Goal: Entertainment & Leisure: Browse casually

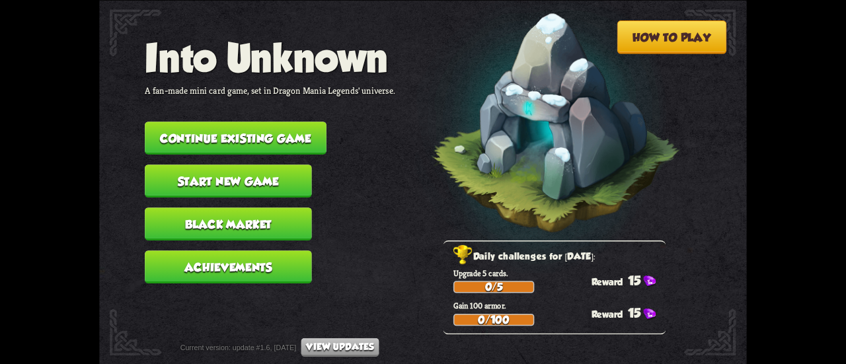
click at [289, 148] on button "Continue existing game" at bounding box center [236, 138] width 182 height 33
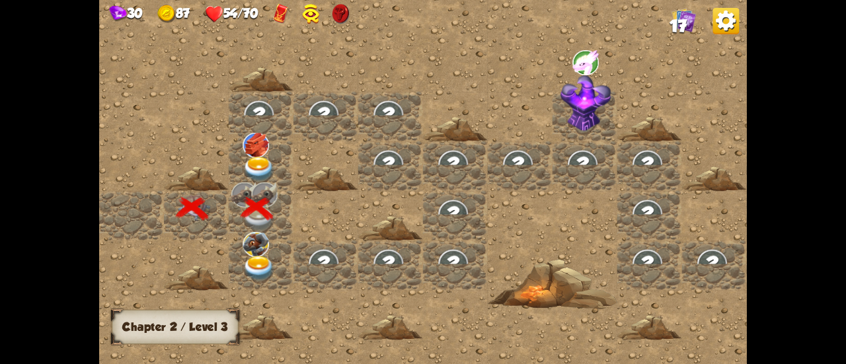
click at [257, 162] on img at bounding box center [259, 169] width 32 height 25
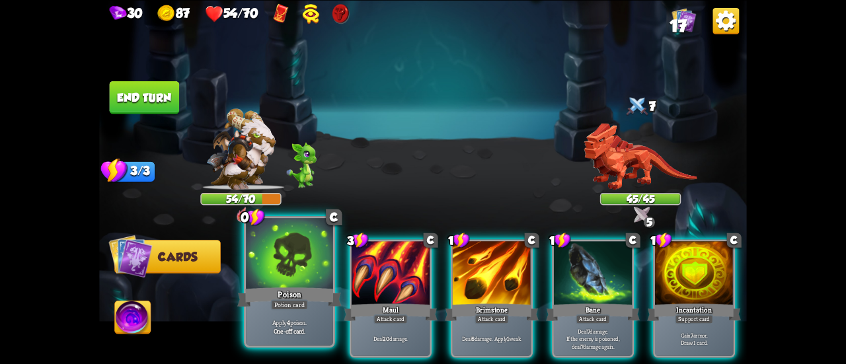
click at [294, 300] on div "Potion card" at bounding box center [290, 305] width 38 height 11
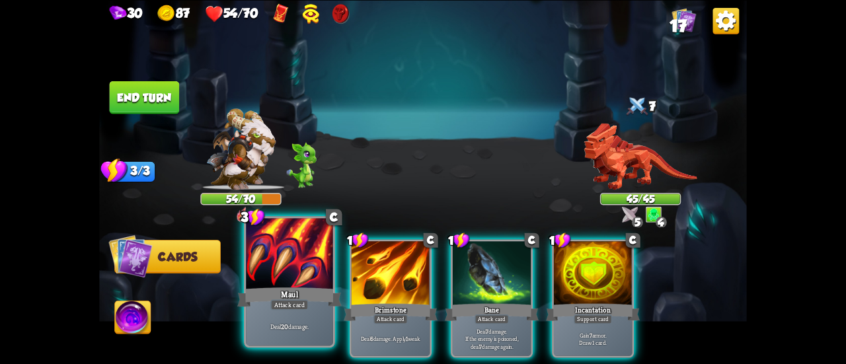
click at [287, 278] on div at bounding box center [289, 254] width 87 height 73
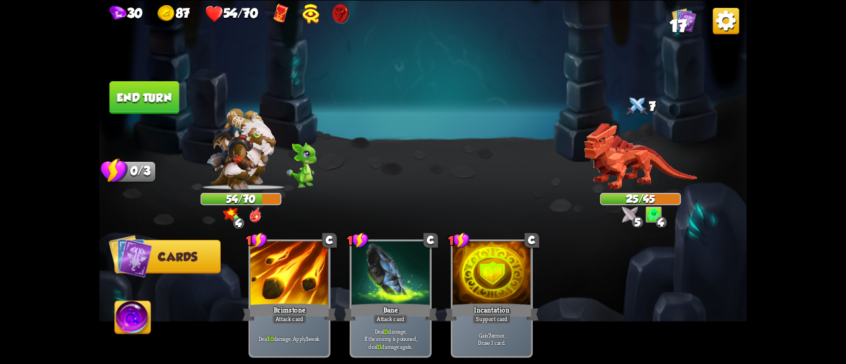
click at [149, 100] on button "End turn" at bounding box center [145, 97] width 70 height 33
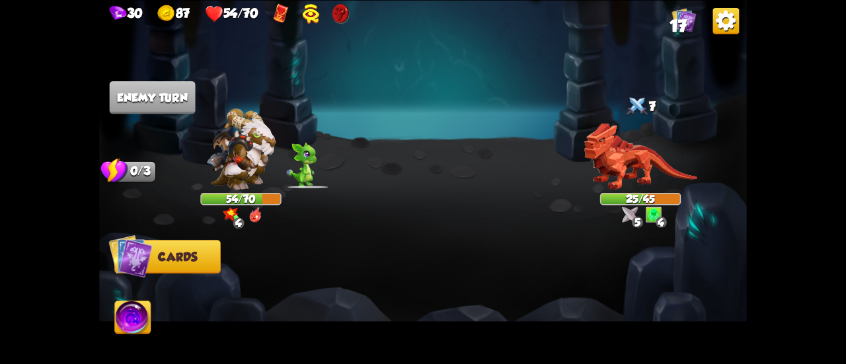
click at [132, 314] on img at bounding box center [133, 319] width 36 height 36
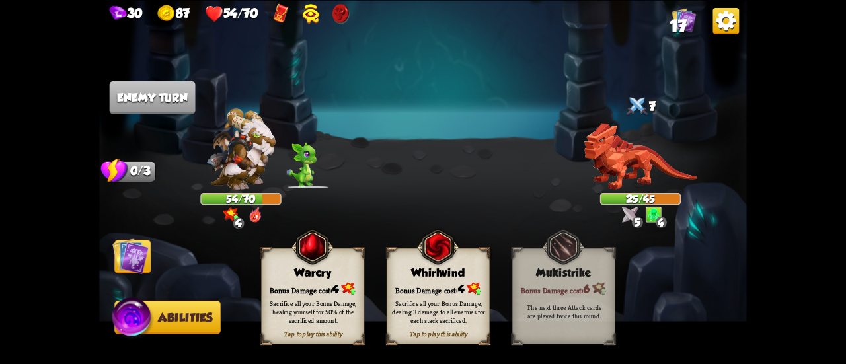
click at [436, 288] on div "Bonus Damage cost: 4" at bounding box center [439, 288] width 103 height 15
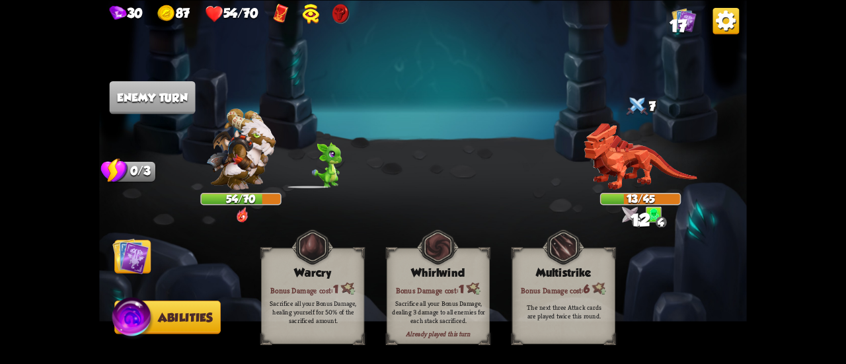
click at [141, 263] on img at bounding box center [130, 256] width 36 height 36
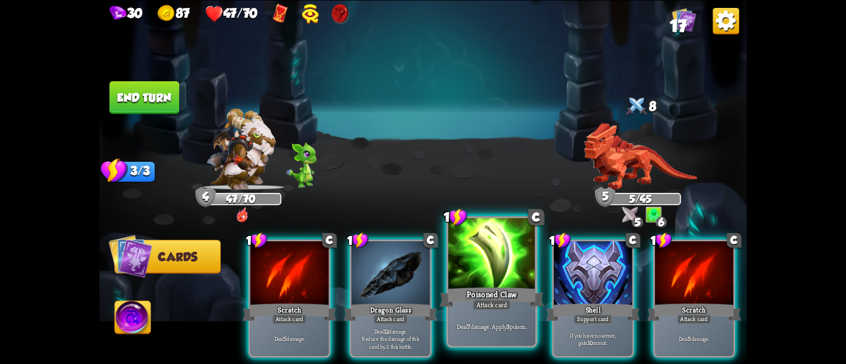
click at [494, 265] on div at bounding box center [491, 254] width 87 height 73
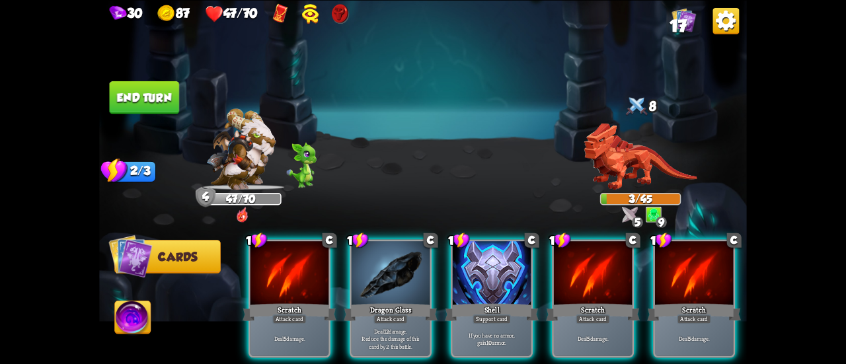
click at [153, 106] on button "End turn" at bounding box center [145, 97] width 70 height 33
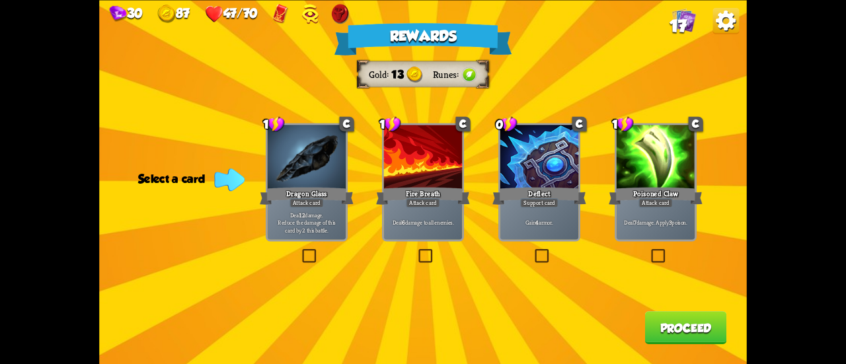
click at [315, 199] on div "Attack card" at bounding box center [307, 202] width 34 height 9
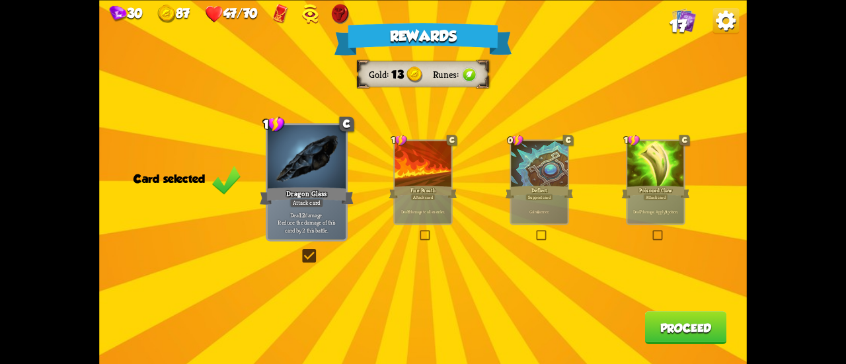
click at [686, 335] on button "Proceed" at bounding box center [686, 327] width 82 height 33
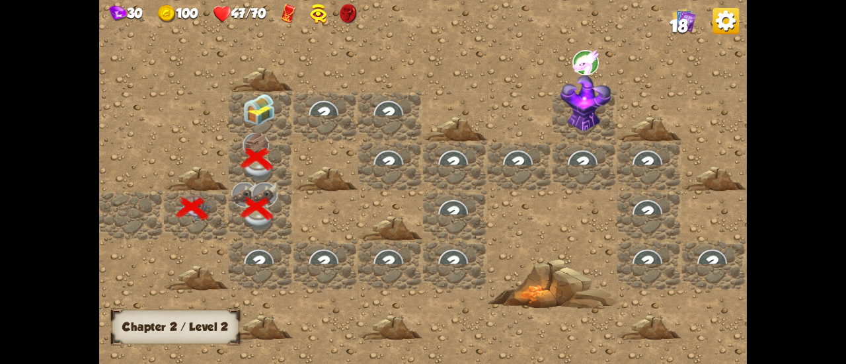
click at [259, 112] on img at bounding box center [259, 110] width 32 height 32
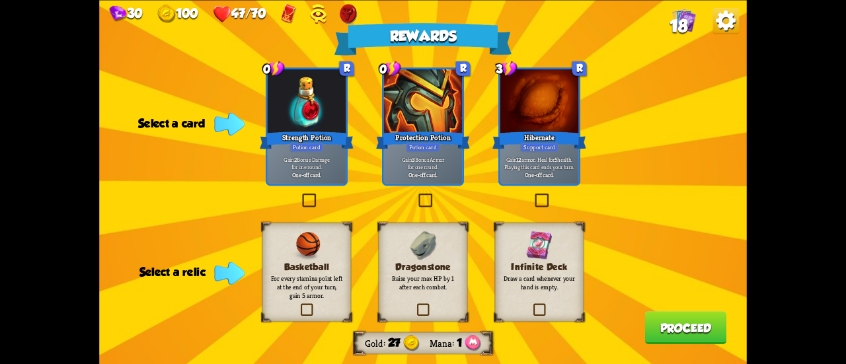
click at [311, 149] on div "Potion card" at bounding box center [307, 146] width 34 height 9
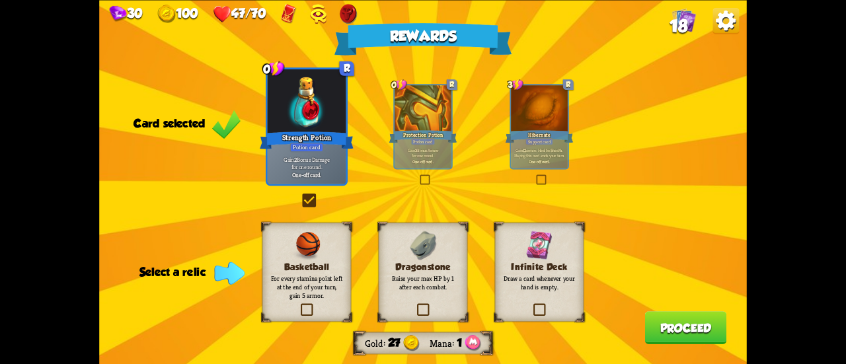
click at [440, 242] on div "Dragonstone Raise your max HP by 1 after each combat." at bounding box center [423, 271] width 89 height 99
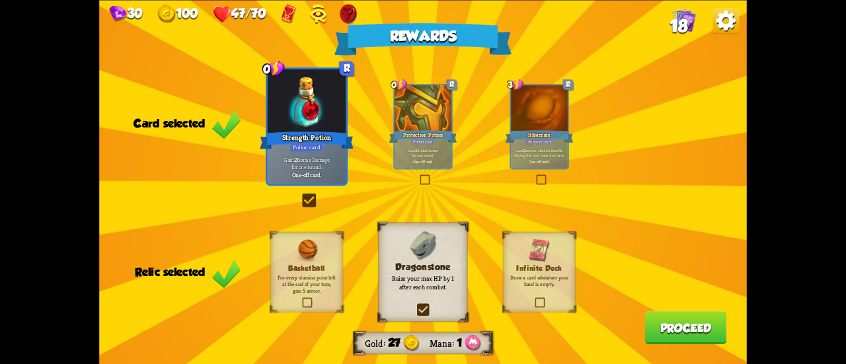
click at [677, 323] on button "Proceed" at bounding box center [686, 327] width 82 height 33
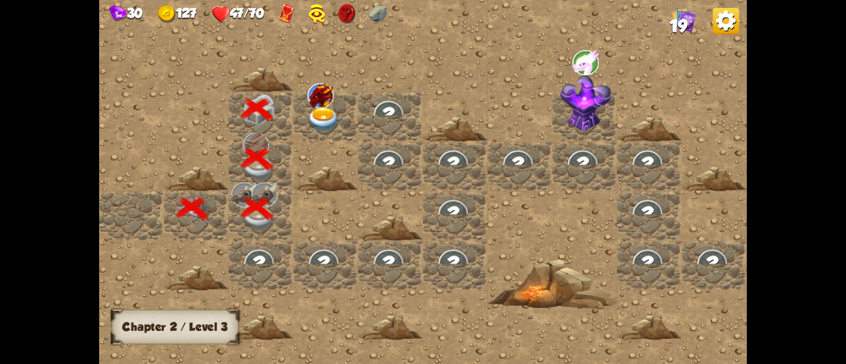
click at [313, 112] on img at bounding box center [324, 119] width 32 height 25
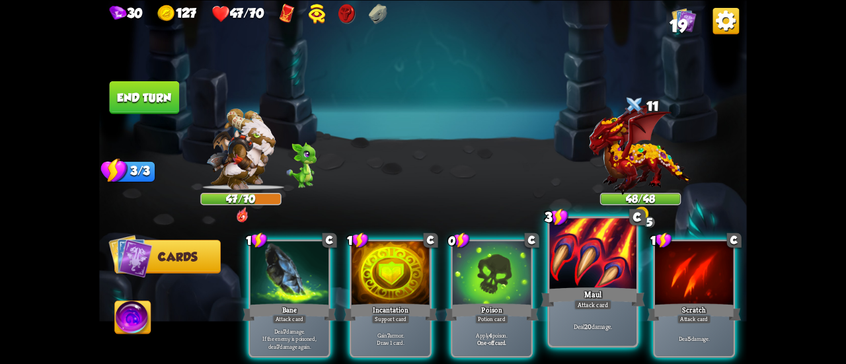
click at [569, 286] on div "Maul" at bounding box center [593, 297] width 104 height 23
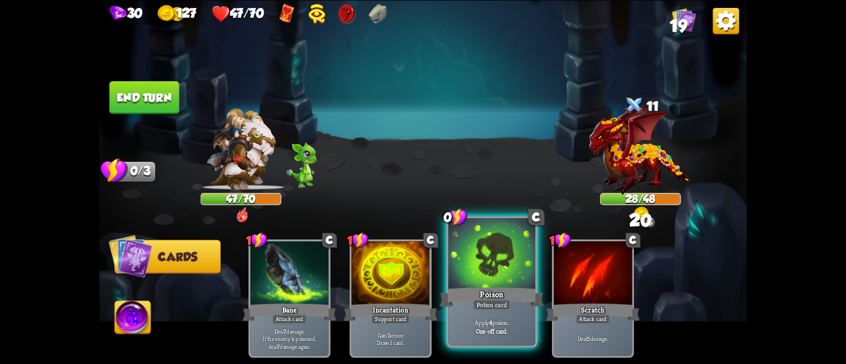
click at [505, 270] on div at bounding box center [491, 254] width 87 height 73
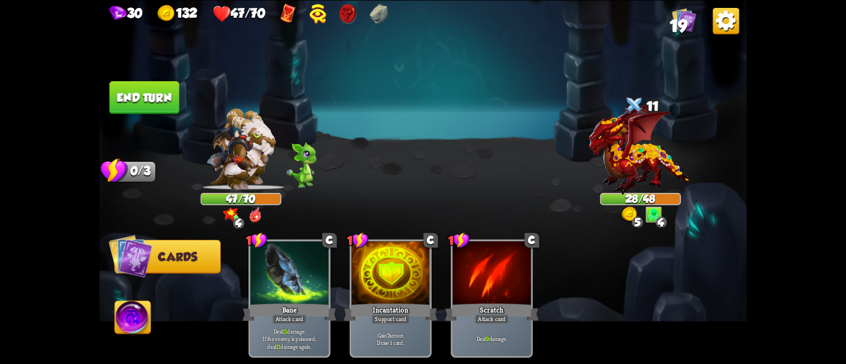
click at [152, 99] on button "End turn" at bounding box center [145, 97] width 70 height 33
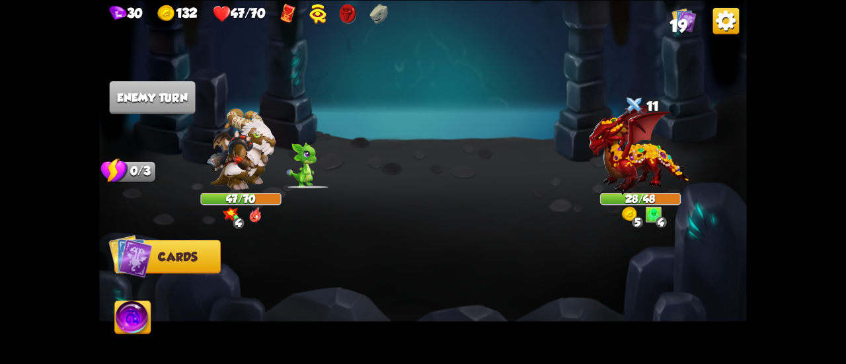
click at [127, 328] on img at bounding box center [133, 319] width 36 height 36
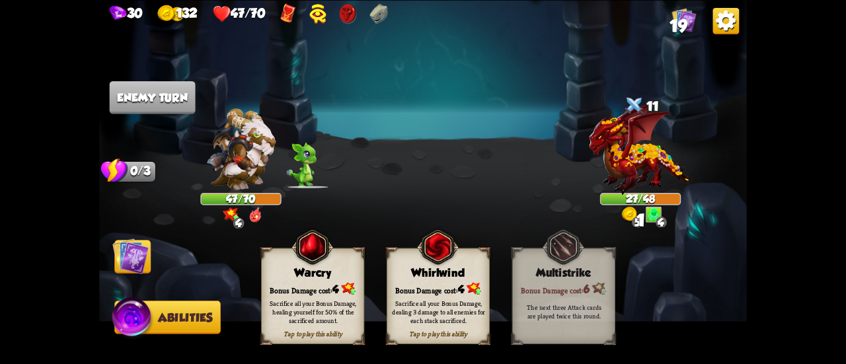
click at [421, 296] on div "Sacrifice all your Bonus Damage, dealing 3 damage to all enemies for each stack…" at bounding box center [439, 312] width 103 height 40
click at [140, 257] on img at bounding box center [130, 256] width 36 height 36
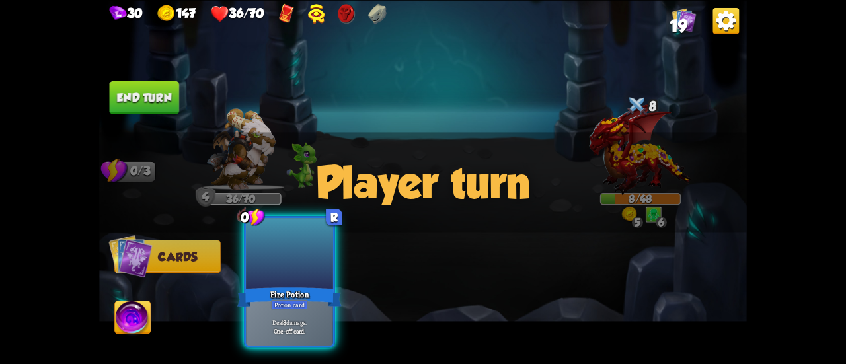
click at [296, 268] on div at bounding box center [289, 254] width 87 height 73
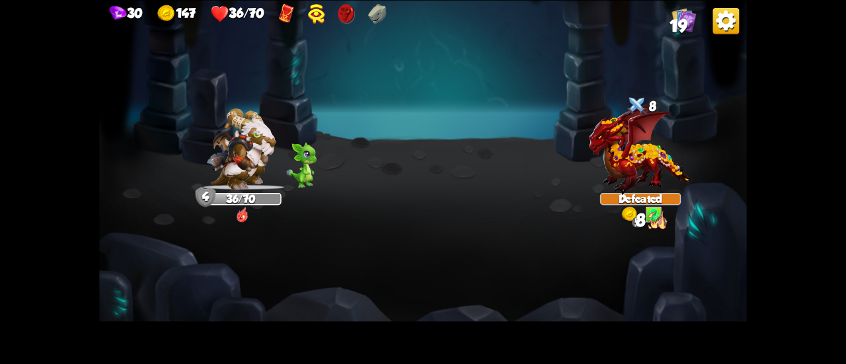
click at [704, 299] on img at bounding box center [423, 182] width 648 height 364
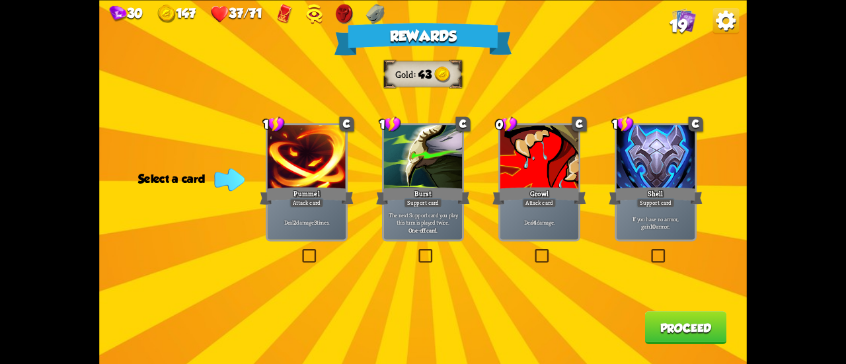
click at [548, 220] on p "Deal 4 damage." at bounding box center [540, 223] width 75 height 8
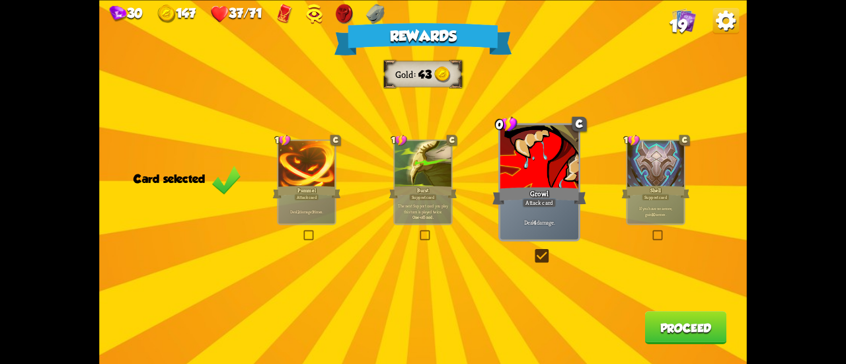
click at [695, 334] on button "Proceed" at bounding box center [686, 327] width 82 height 33
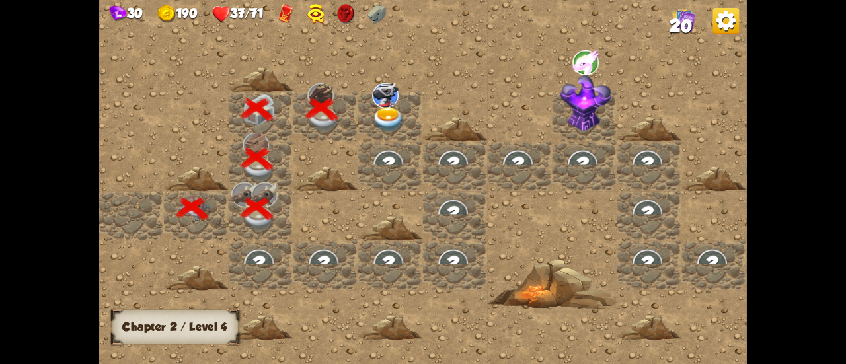
click at [388, 122] on img at bounding box center [388, 119] width 32 height 25
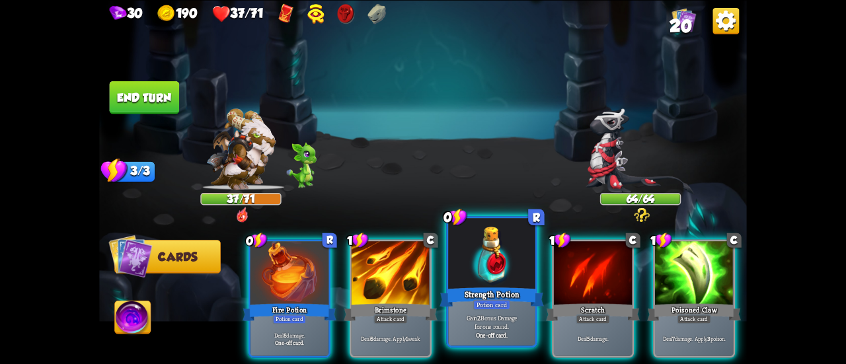
click at [477, 277] on div at bounding box center [491, 254] width 87 height 73
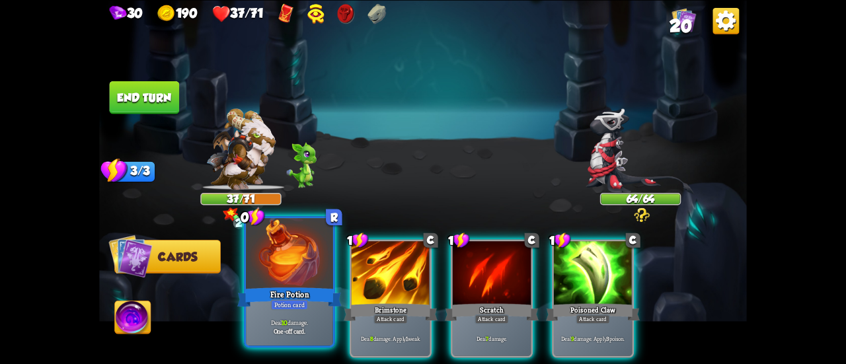
click at [295, 288] on div "Fire Potion" at bounding box center [289, 297] width 104 height 23
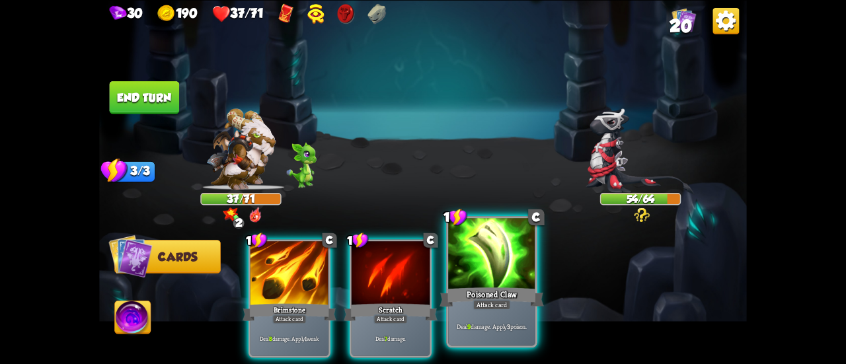
click at [521, 271] on div at bounding box center [491, 254] width 87 height 73
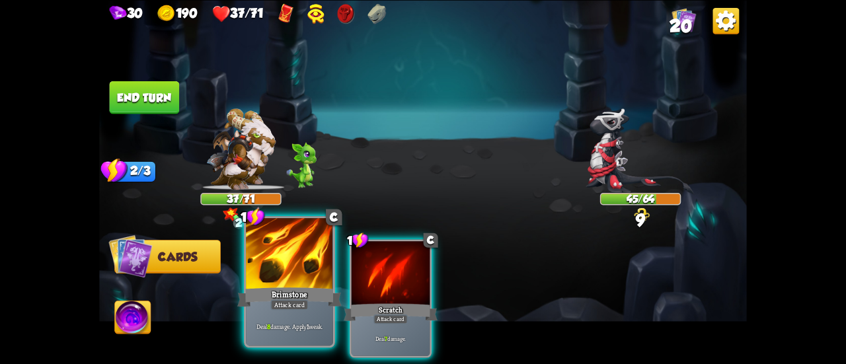
click at [283, 290] on div "Brimstone" at bounding box center [289, 297] width 104 height 23
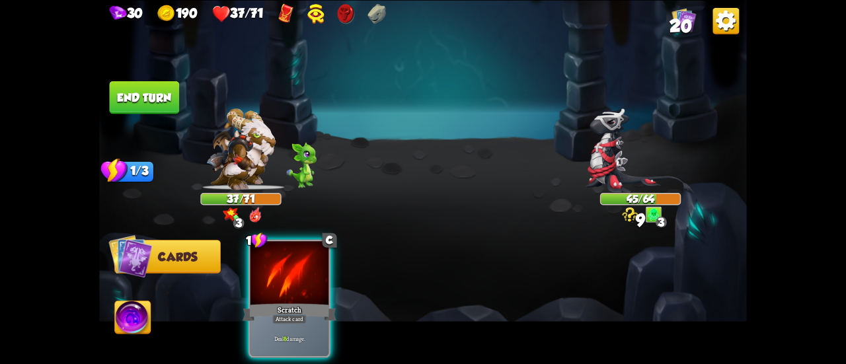
click at [283, 302] on div "Scratch" at bounding box center [290, 312] width 94 height 21
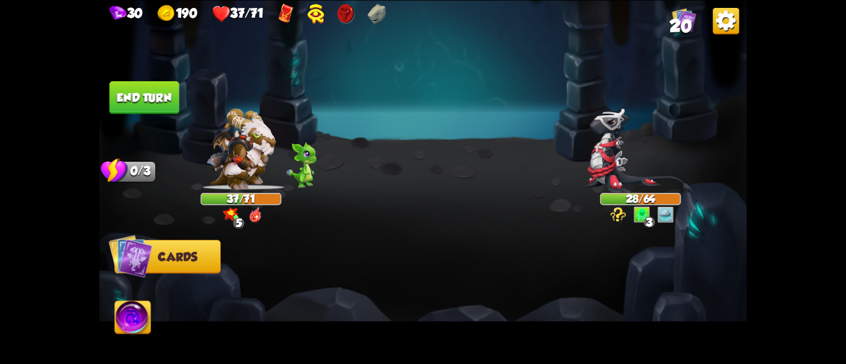
click at [163, 98] on button "End turn" at bounding box center [145, 97] width 70 height 33
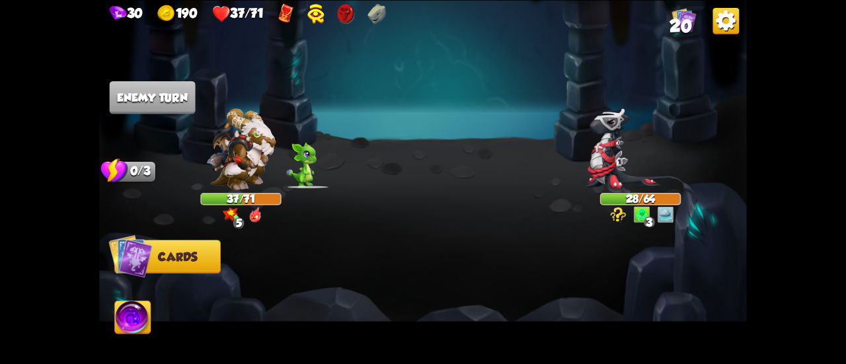
click at [124, 325] on img at bounding box center [133, 319] width 36 height 36
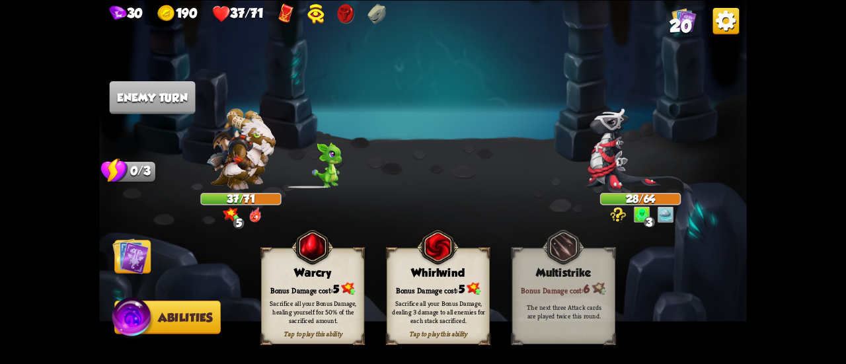
click at [444, 304] on div "Sacrifice all your Bonus Damage, dealing 3 damage to all enemies for each stack…" at bounding box center [438, 312] width 93 height 26
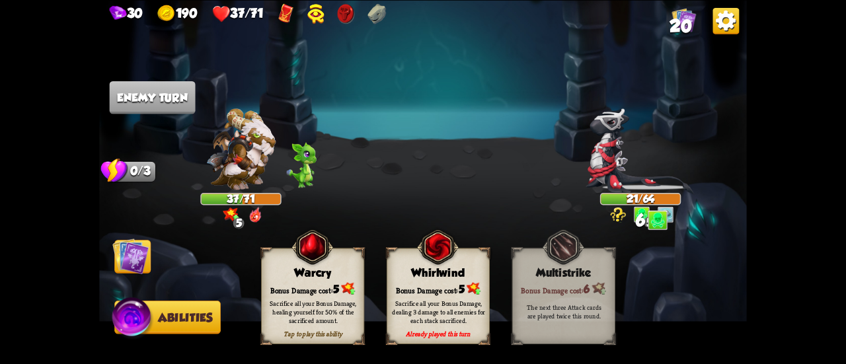
click at [118, 265] on img at bounding box center [130, 256] width 36 height 36
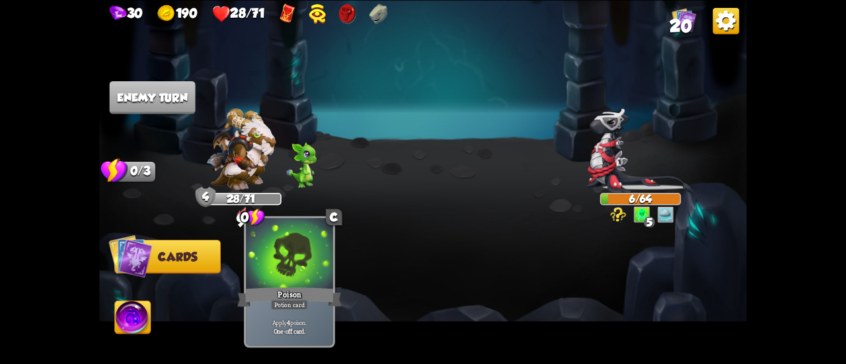
click at [290, 306] on div "Potion card" at bounding box center [290, 305] width 38 height 11
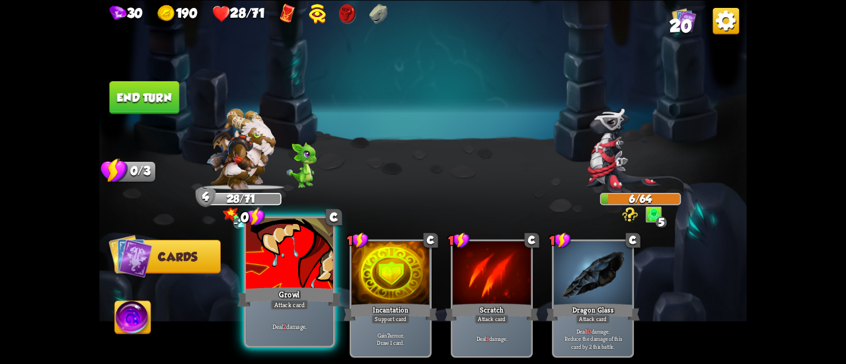
click at [279, 268] on div at bounding box center [289, 254] width 87 height 73
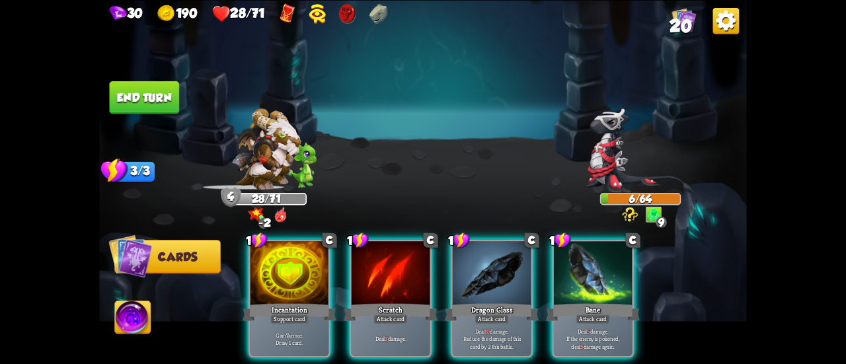
click at [126, 94] on button "End turn" at bounding box center [145, 97] width 70 height 33
